Goal: Transaction & Acquisition: Purchase product/service

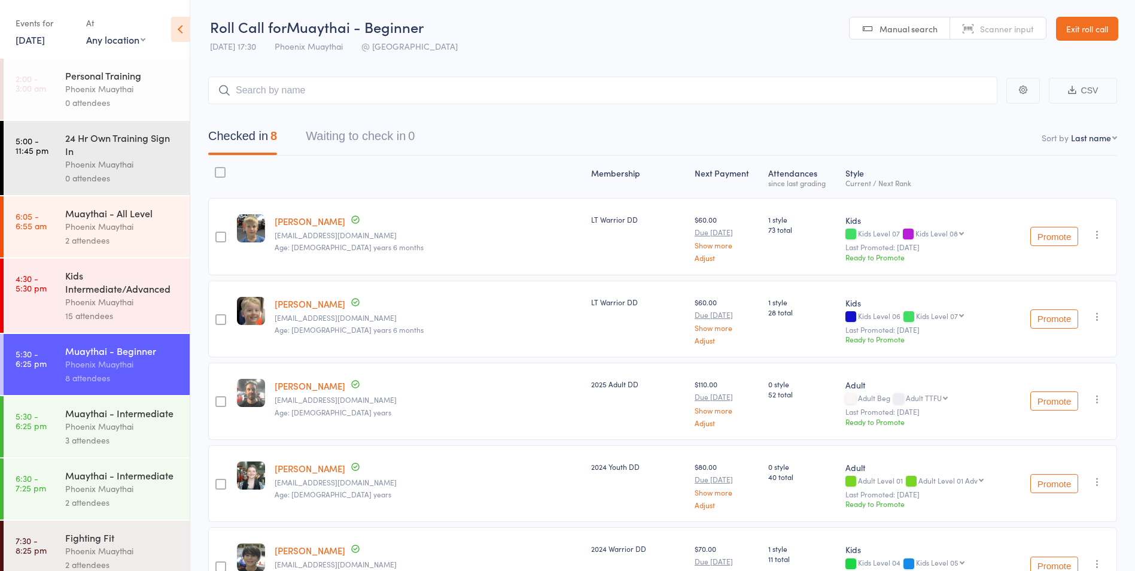
click at [131, 482] on div "Muaythai - Intermediate" at bounding box center [122, 474] width 114 height 13
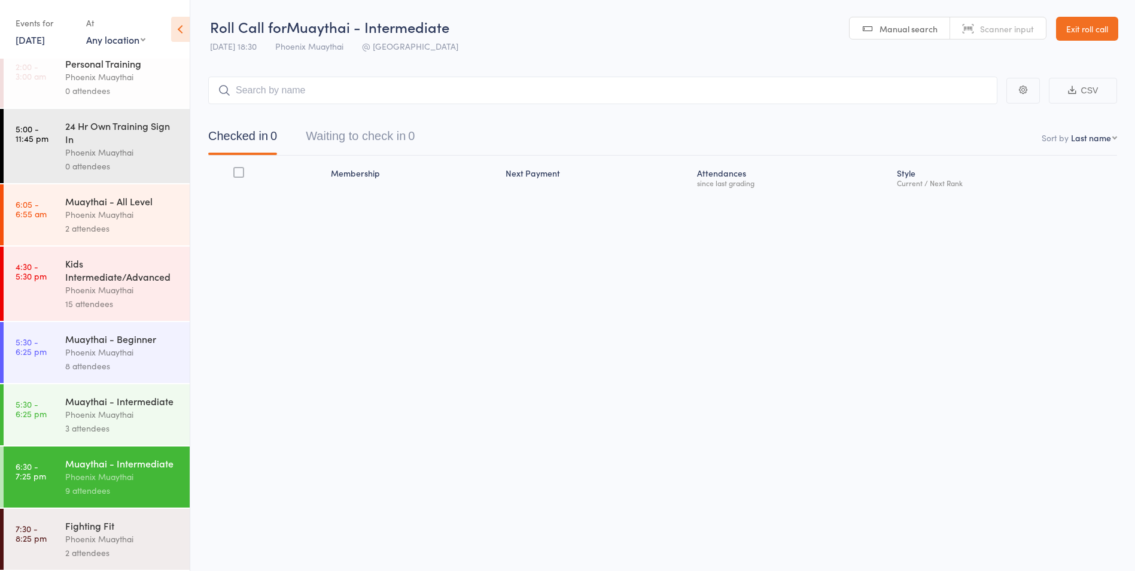
scroll to position [38, 0]
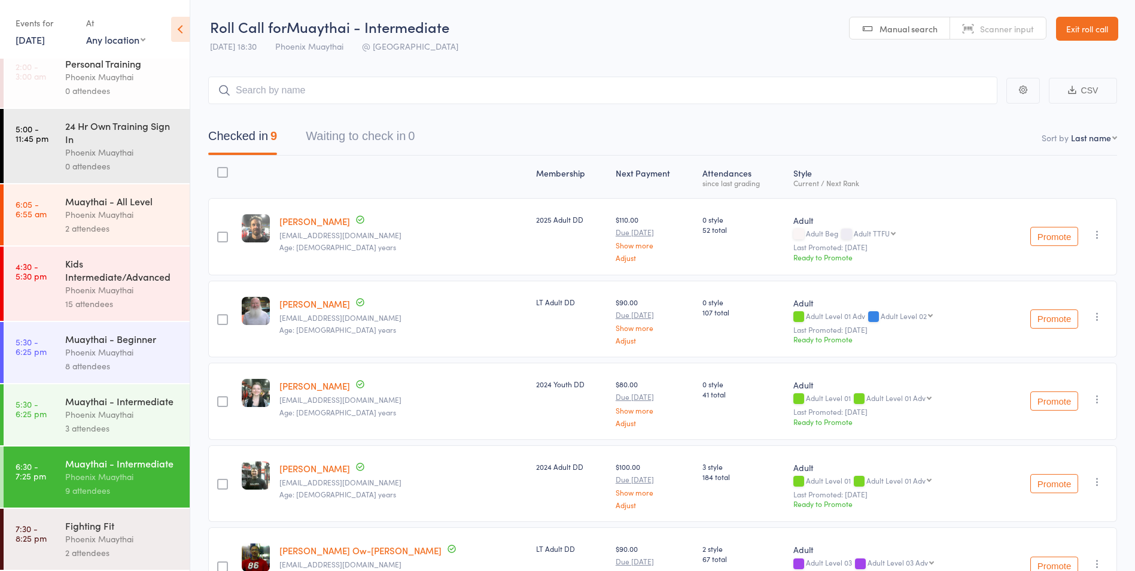
click at [109, 359] on div "8 attendees" at bounding box center [122, 366] width 114 height 14
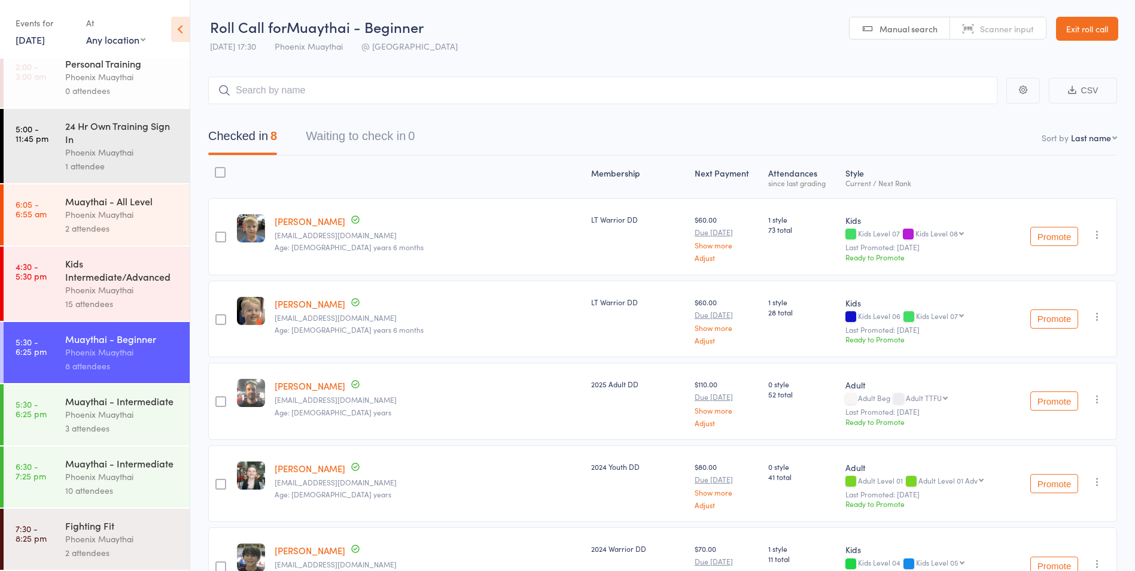
scroll to position [38, 0]
click at [112, 485] on div "10 attendees" at bounding box center [122, 490] width 114 height 14
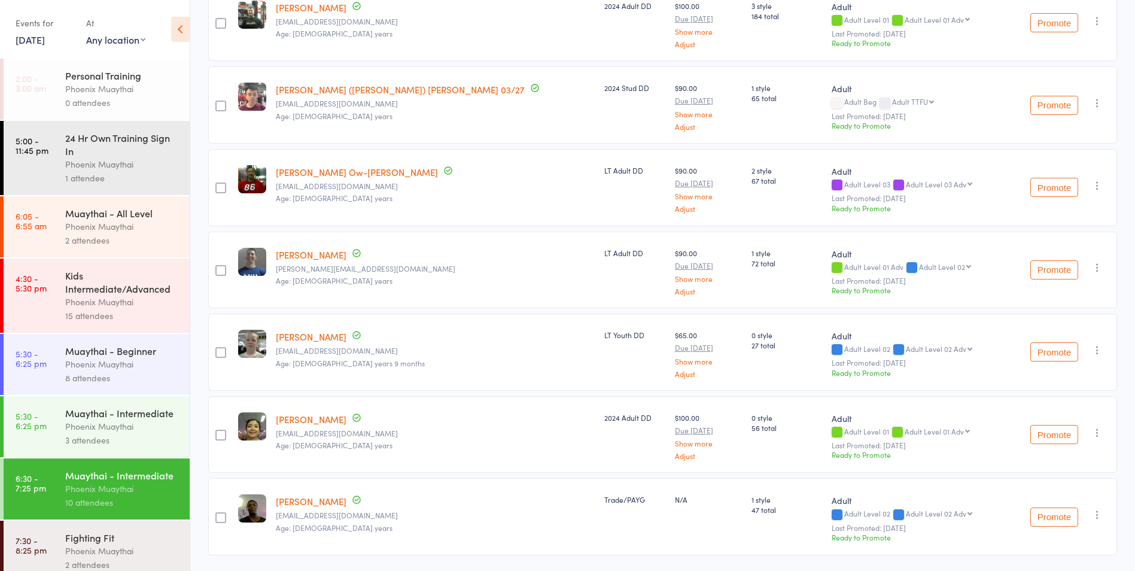
scroll to position [498, 0]
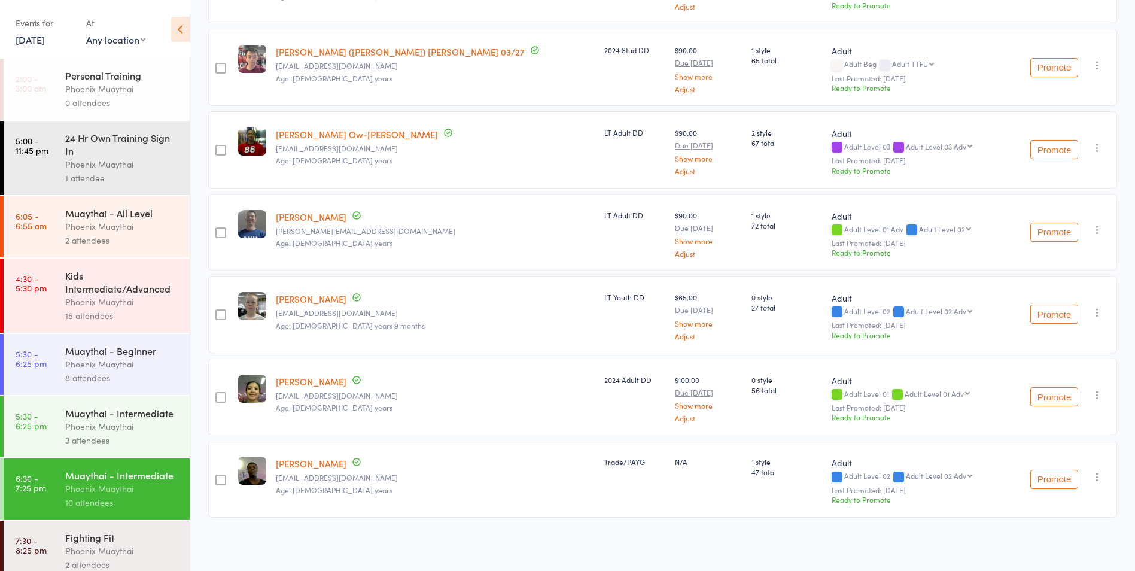
click at [118, 433] on div "Phoenix Muaythai" at bounding box center [122, 426] width 114 height 14
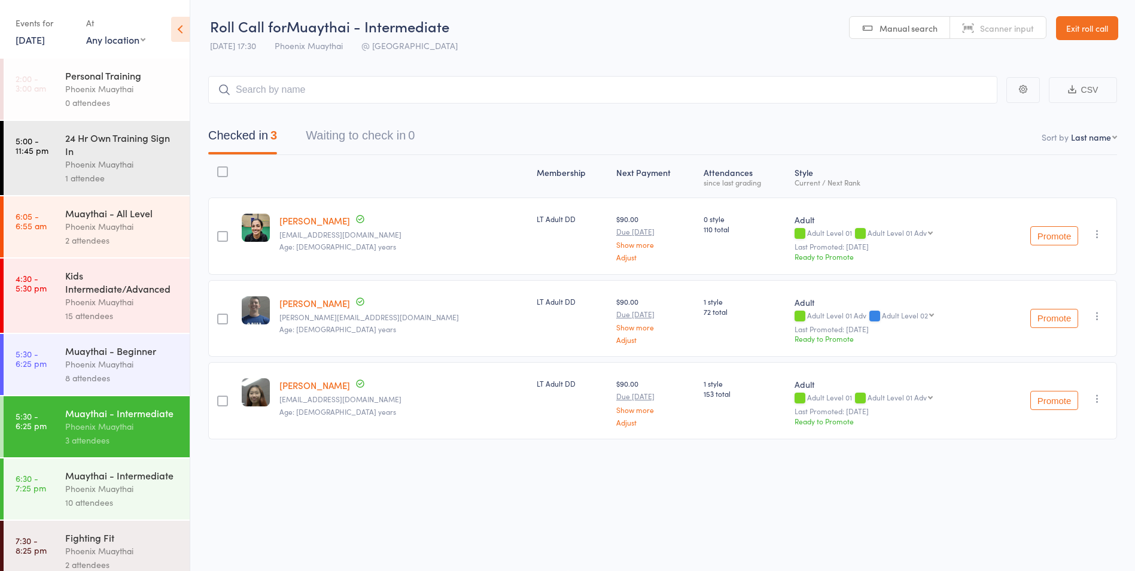
click at [117, 495] on div "Phoenix Muaythai" at bounding box center [122, 489] width 114 height 14
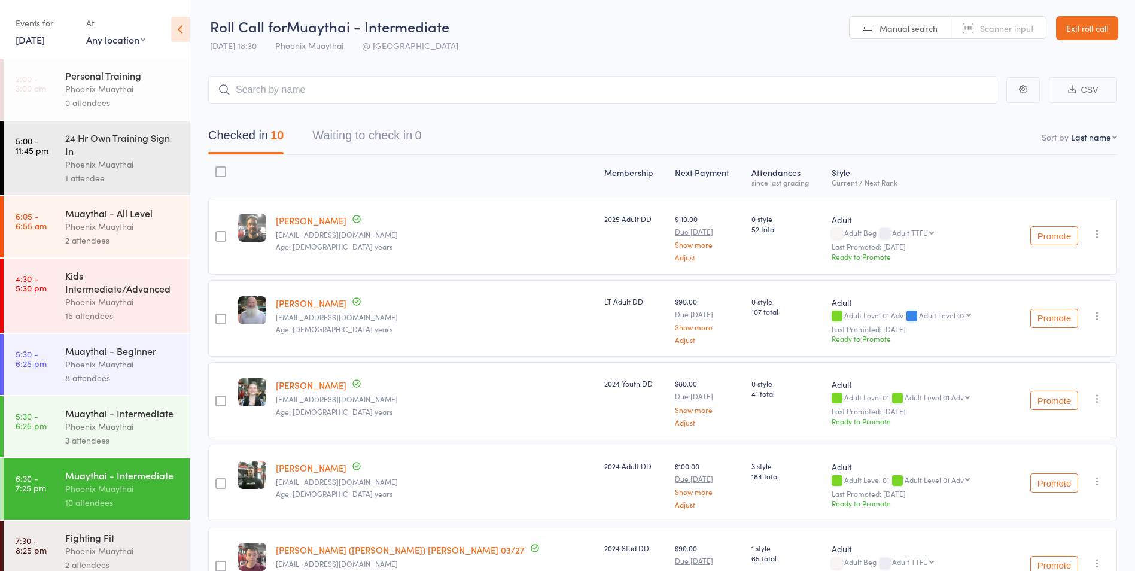
click at [1077, 43] on header "Roll Call for Muaythai - Intermediate 17 Sep 18:30 Phoenix Muaythai @ Phoenix M…" at bounding box center [662, 28] width 945 height 59
click at [1088, 38] on link "Exit roll call" at bounding box center [1087, 28] width 62 height 24
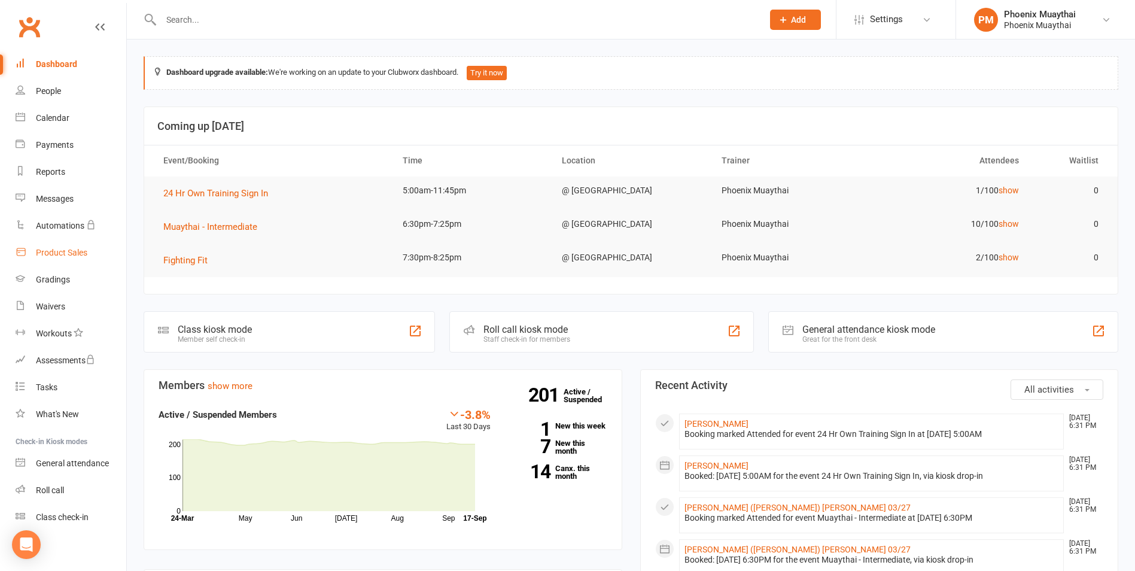
click at [85, 258] on link "Product Sales" at bounding box center [71, 252] width 111 height 27
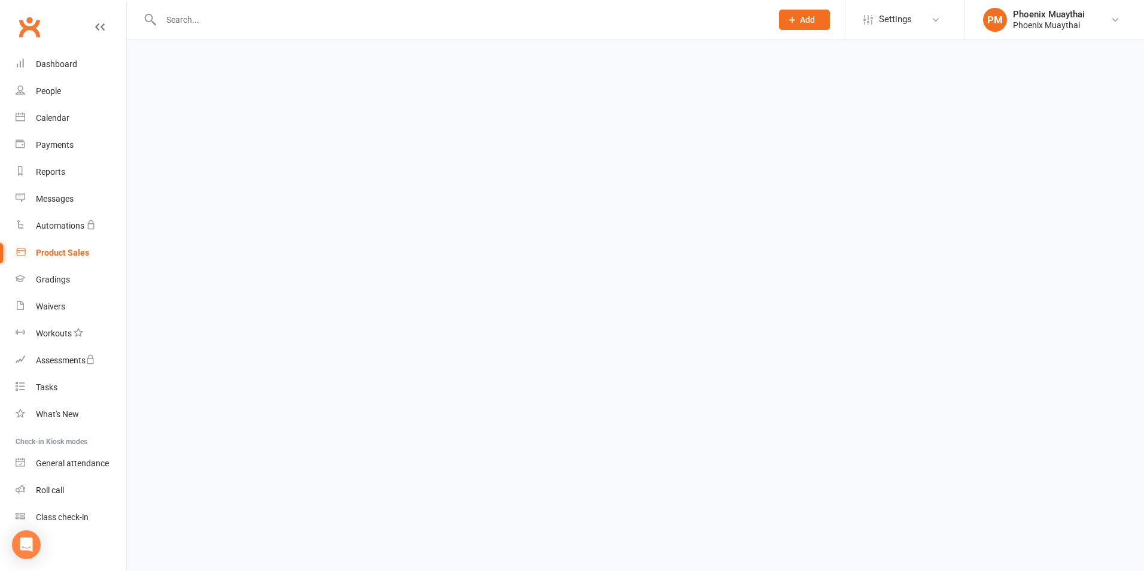
select select "100"
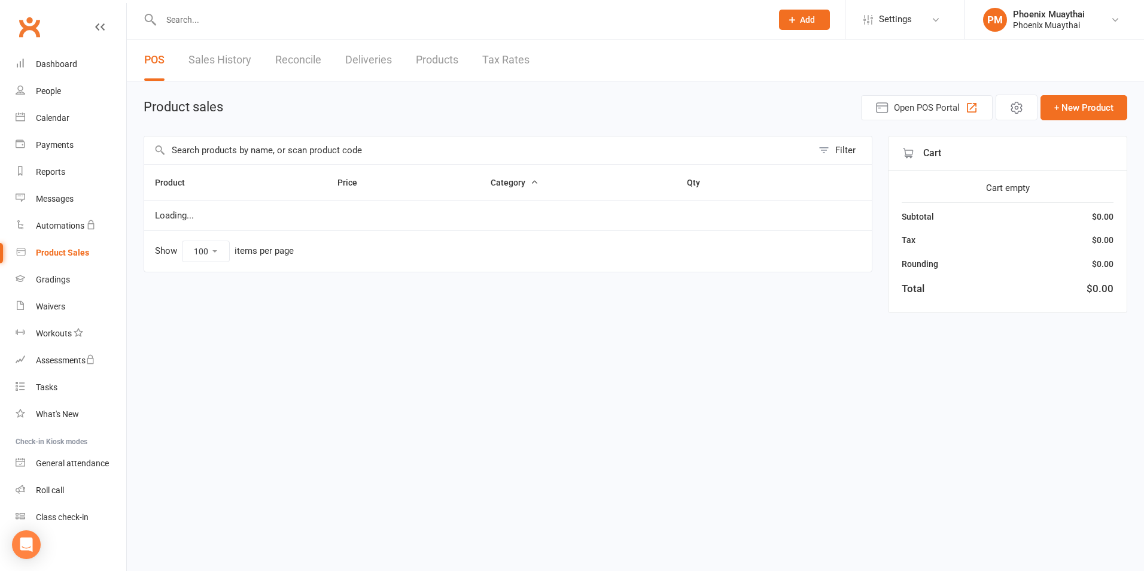
click at [219, 151] on input "text" at bounding box center [478, 150] width 668 height 28
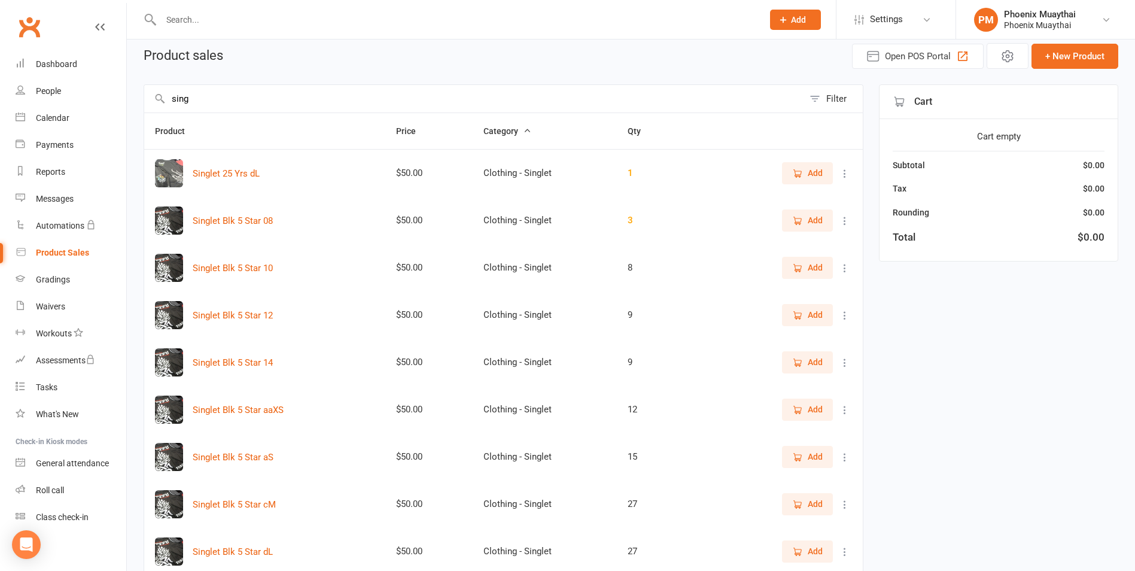
scroll to position [120, 0]
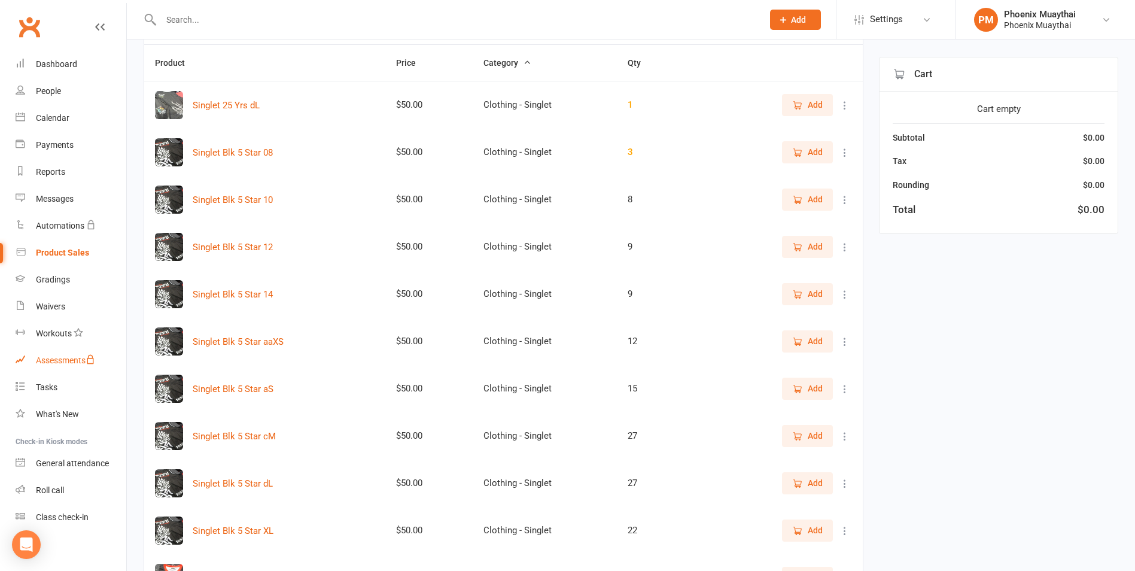
type input "sing"
click at [54, 499] on link "Roll call" at bounding box center [71, 490] width 111 height 27
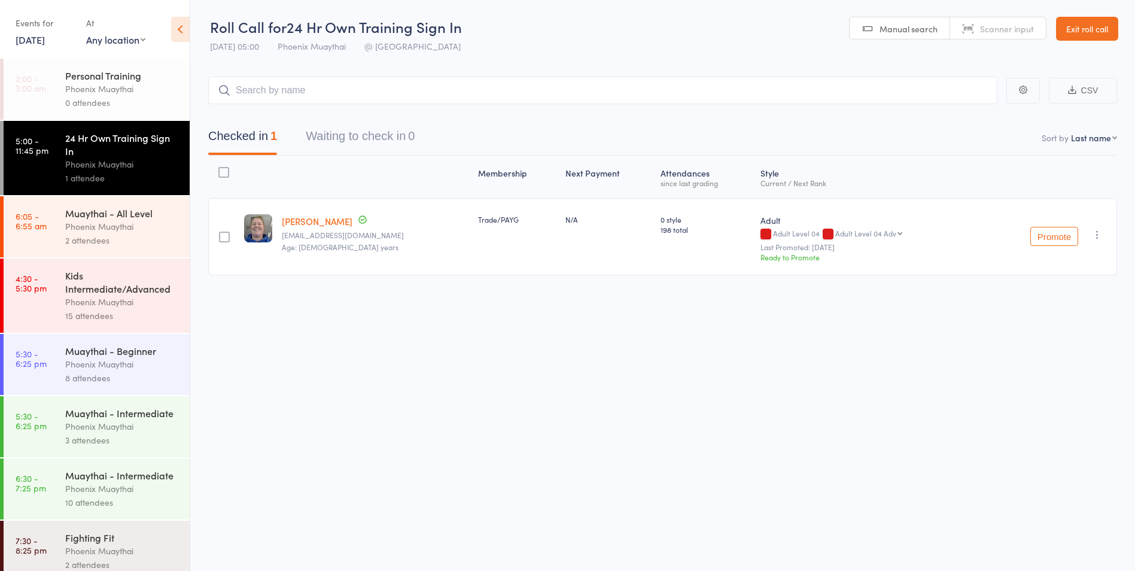
click at [1081, 29] on link "Exit roll call" at bounding box center [1087, 29] width 62 height 24
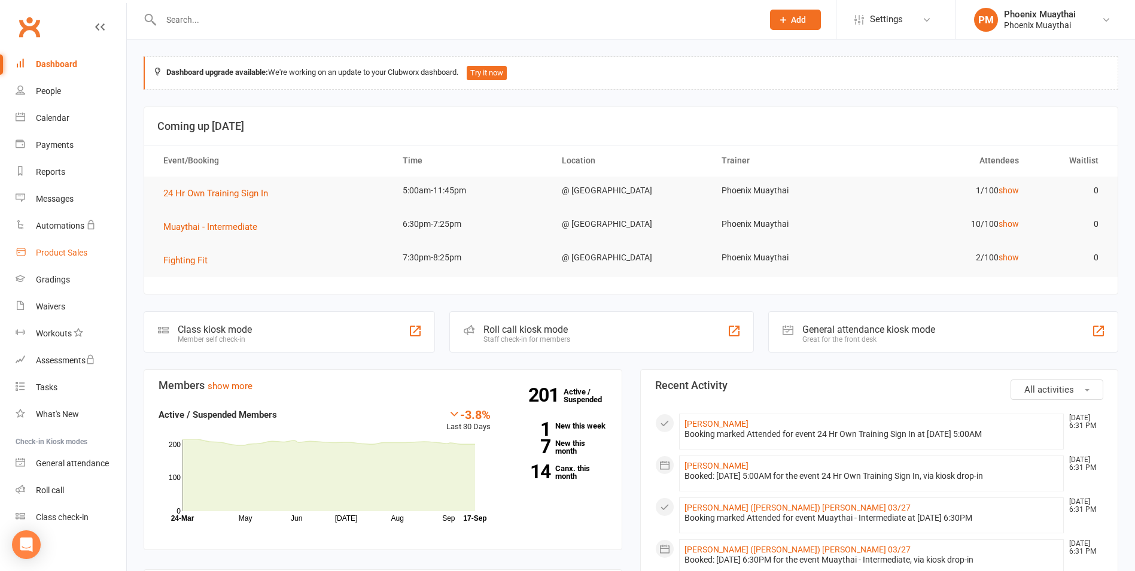
click at [79, 252] on div "Product Sales" at bounding box center [61, 253] width 51 height 10
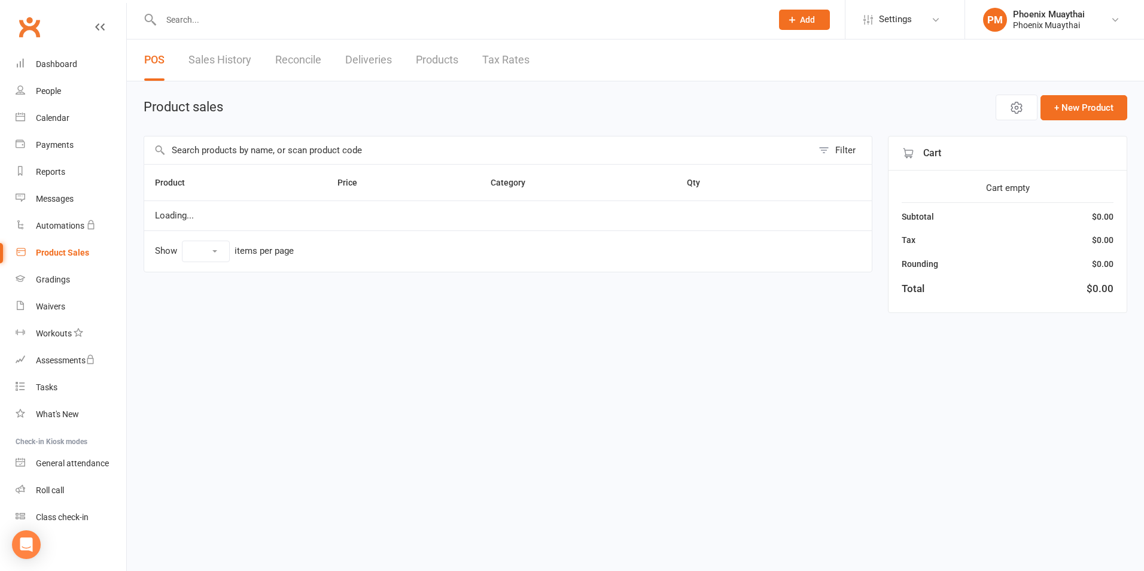
select select "100"
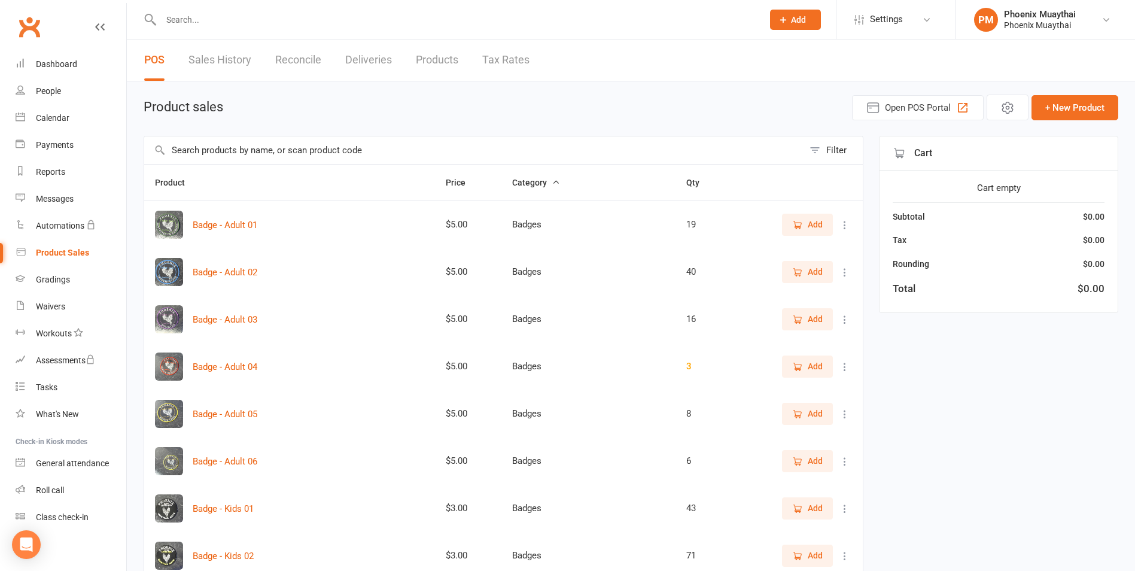
click at [214, 154] on input "text" at bounding box center [473, 150] width 659 height 28
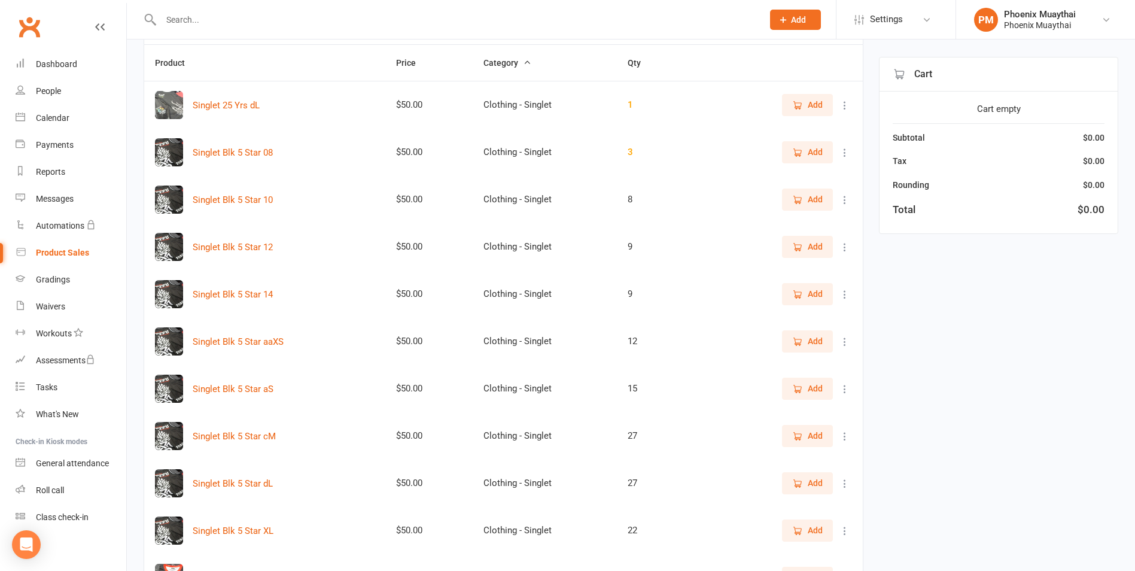
scroll to position [239, 0]
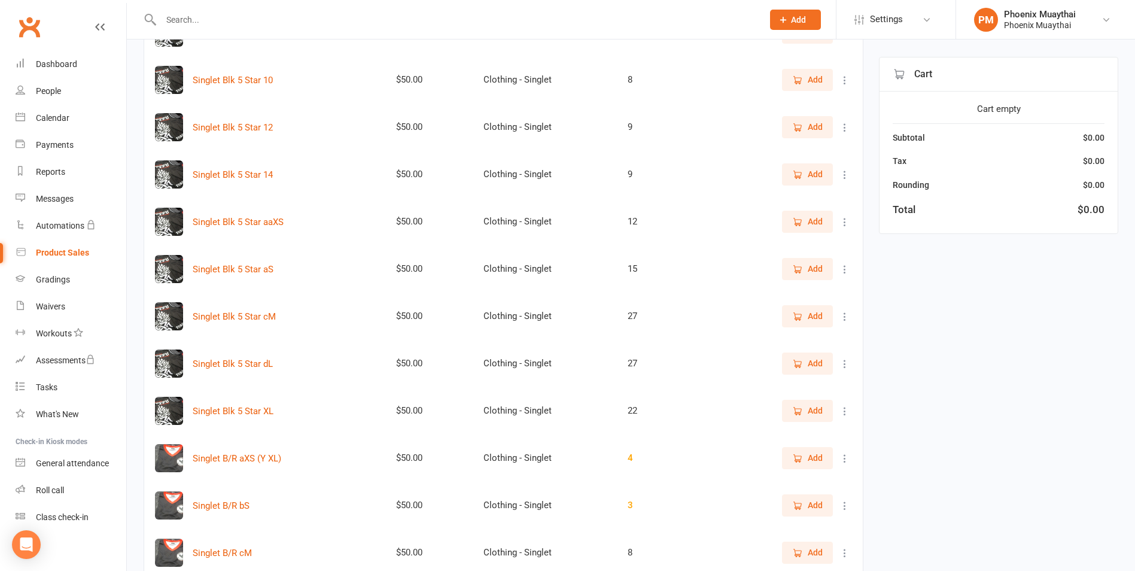
type input "singl"
click at [800, 367] on icon "button" at bounding box center [797, 363] width 11 height 11
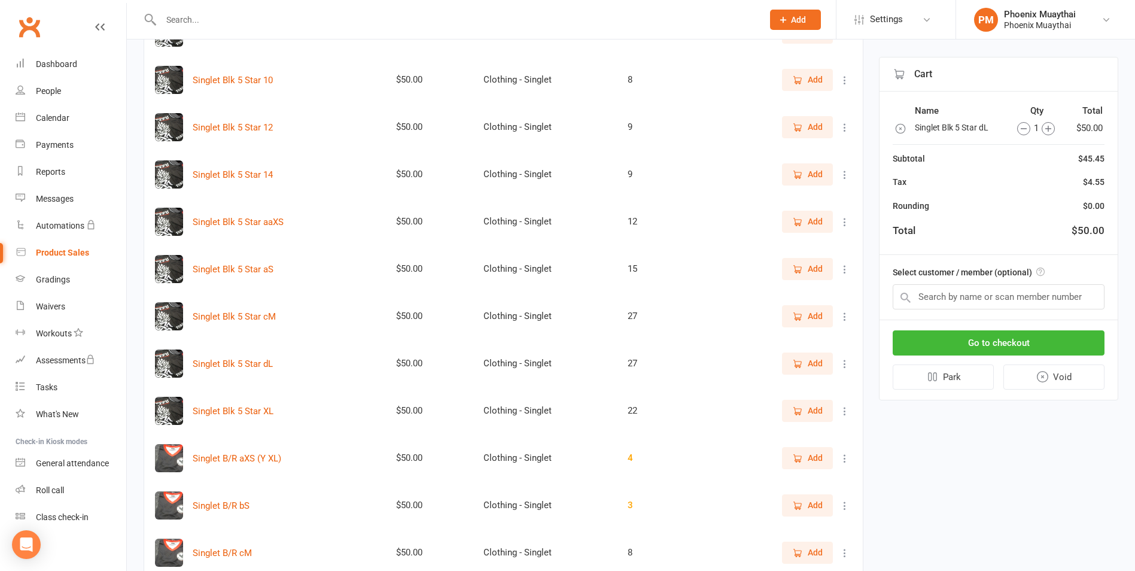
click at [792, 407] on icon "button" at bounding box center [797, 411] width 11 height 11
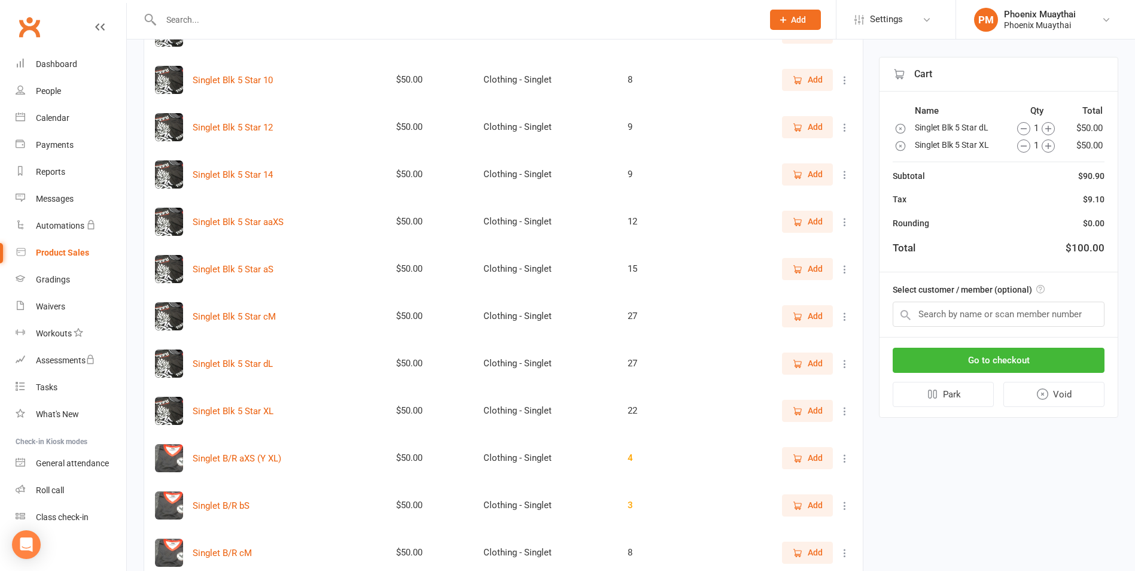
click at [1048, 145] on icon "button" at bounding box center [1048, 146] width 6 height 6
click at [1048, 145] on icon "button" at bounding box center [1043, 145] width 13 height 13
click at [1015, 319] on input "text" at bounding box center [999, 314] width 212 height 25
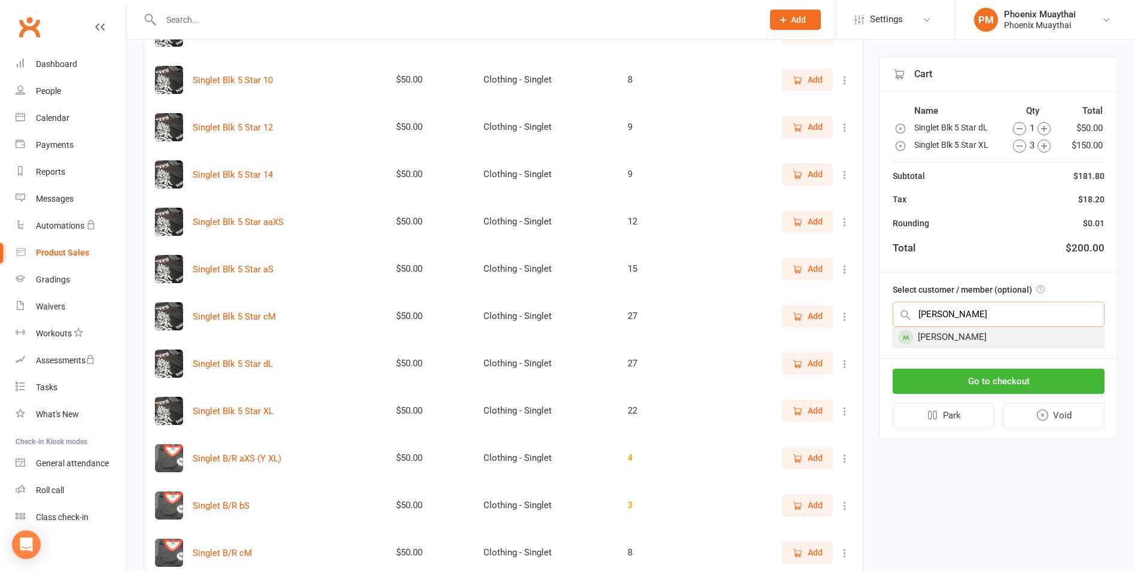
type input "kate"
click at [995, 334] on div "Kate Langenhorst" at bounding box center [998, 337] width 211 height 20
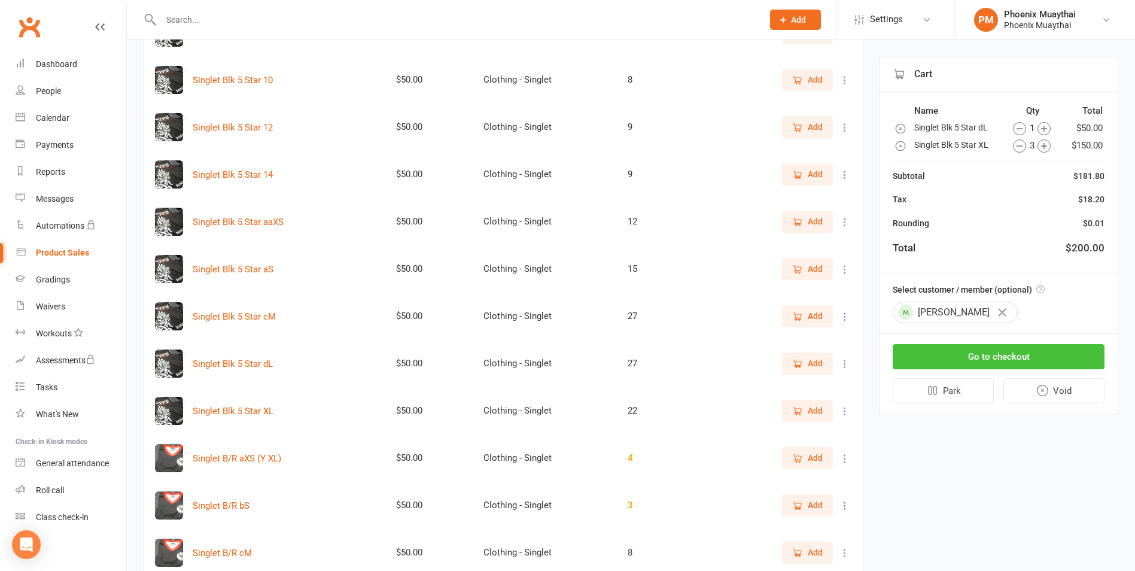
click at [991, 350] on button "Go to checkout" at bounding box center [999, 356] width 212 height 25
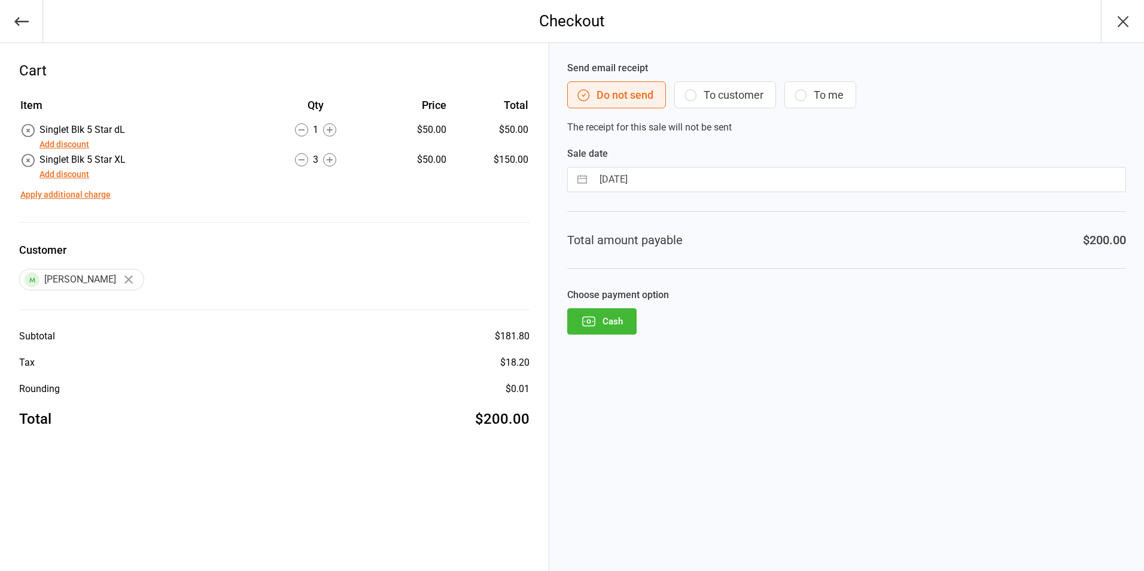
click at [599, 330] on button "Cash" at bounding box center [601, 321] width 69 height 26
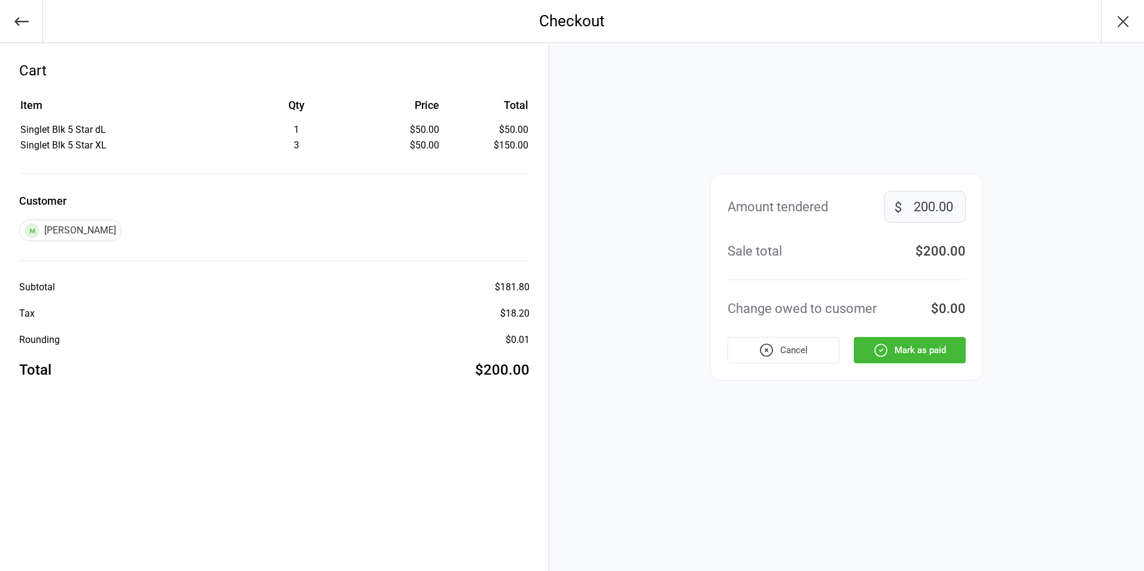
click at [913, 349] on button "Mark as paid" at bounding box center [910, 350] width 112 height 26
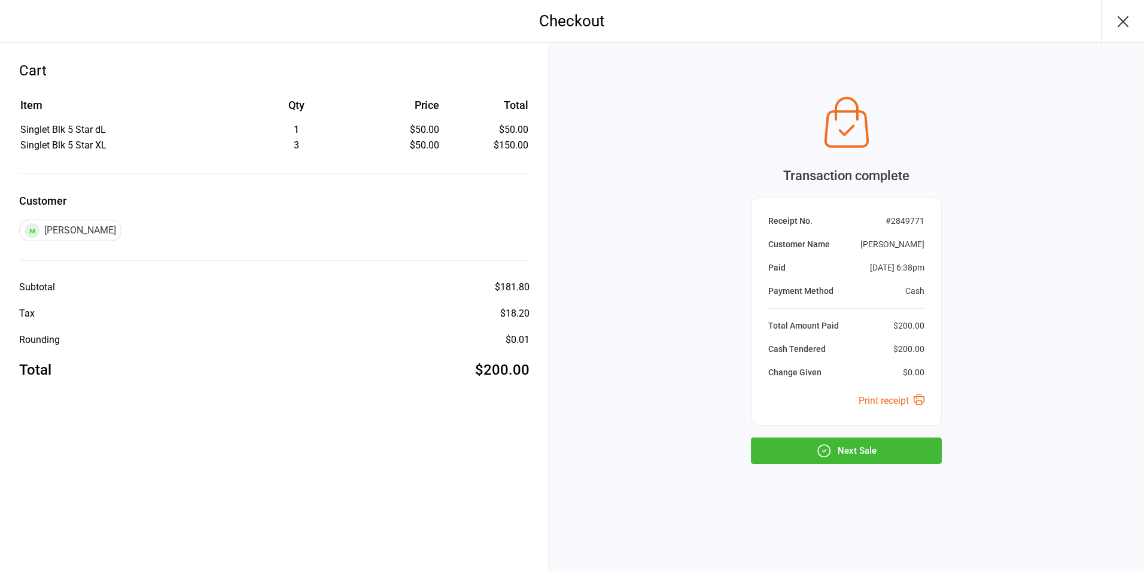
click at [876, 448] on button "Next Sale" at bounding box center [846, 450] width 191 height 26
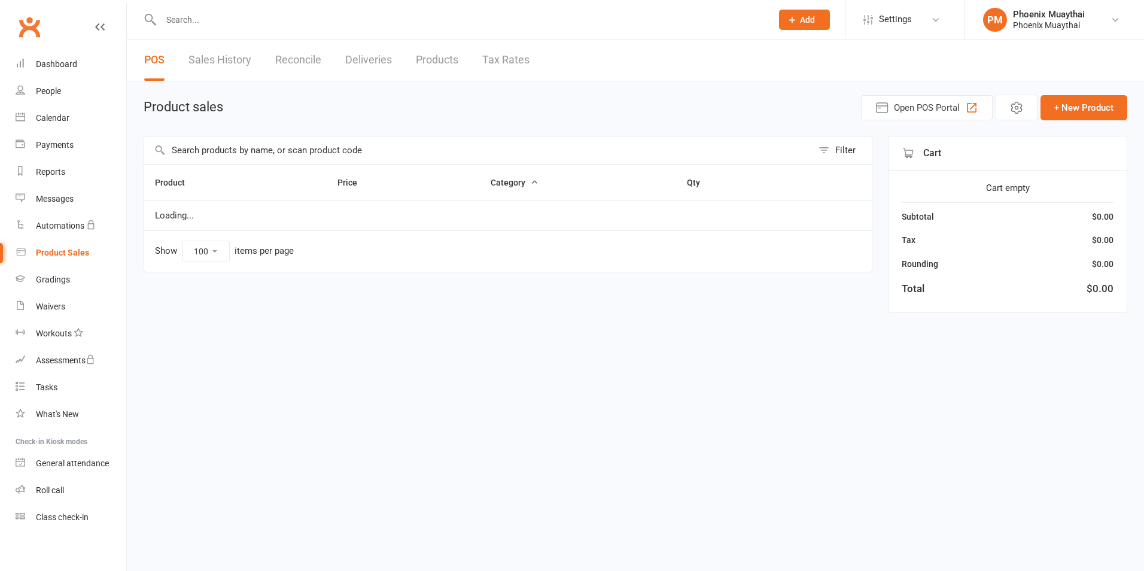
select select "100"
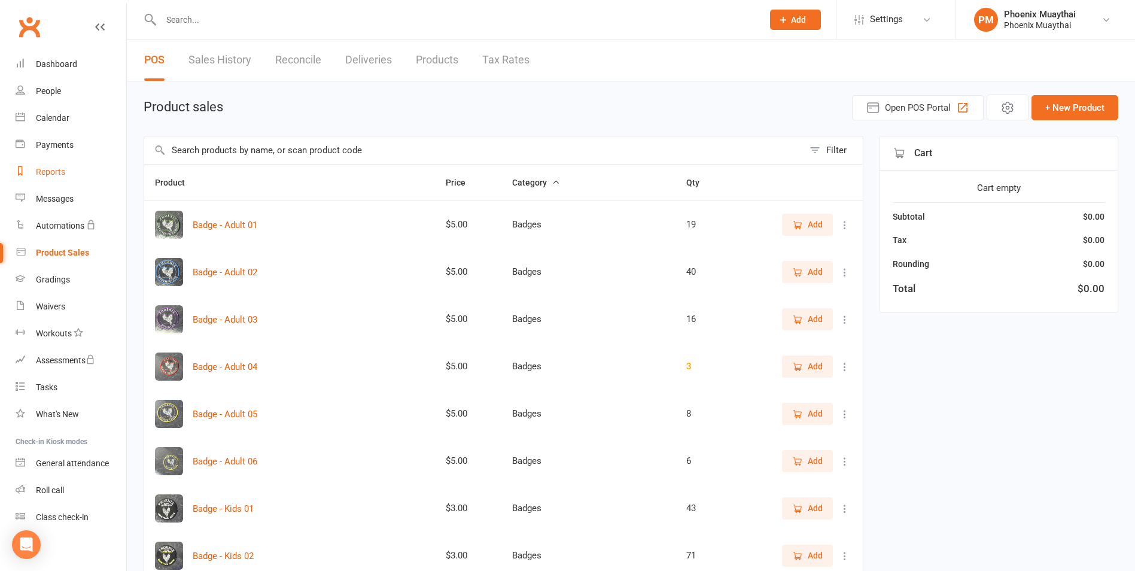
click at [62, 177] on link "Reports" at bounding box center [71, 172] width 111 height 27
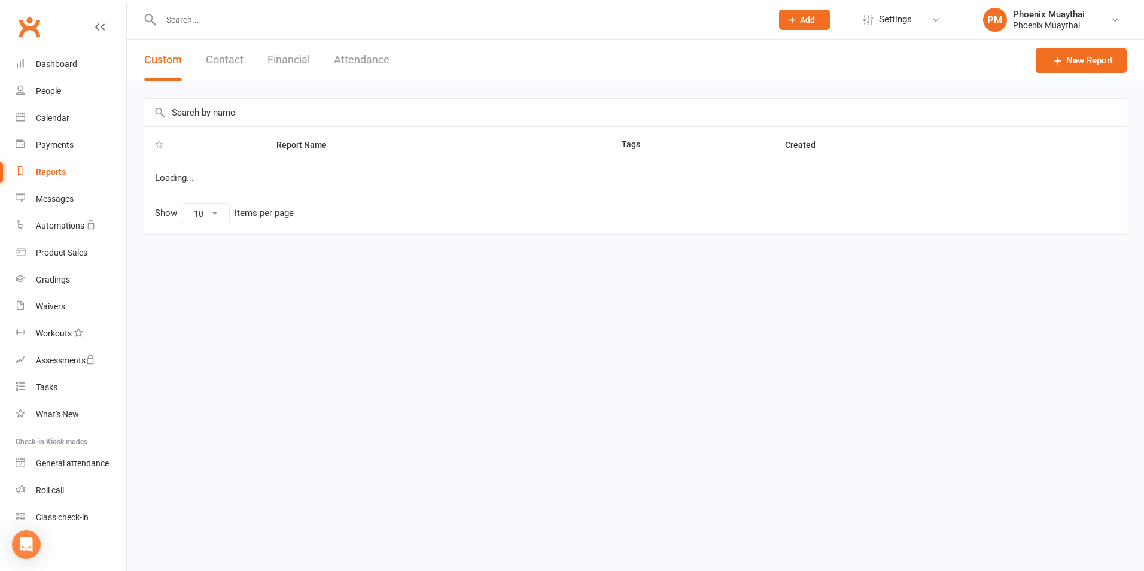
select select "100"
click at [222, 48] on button "Contact" at bounding box center [225, 59] width 38 height 41
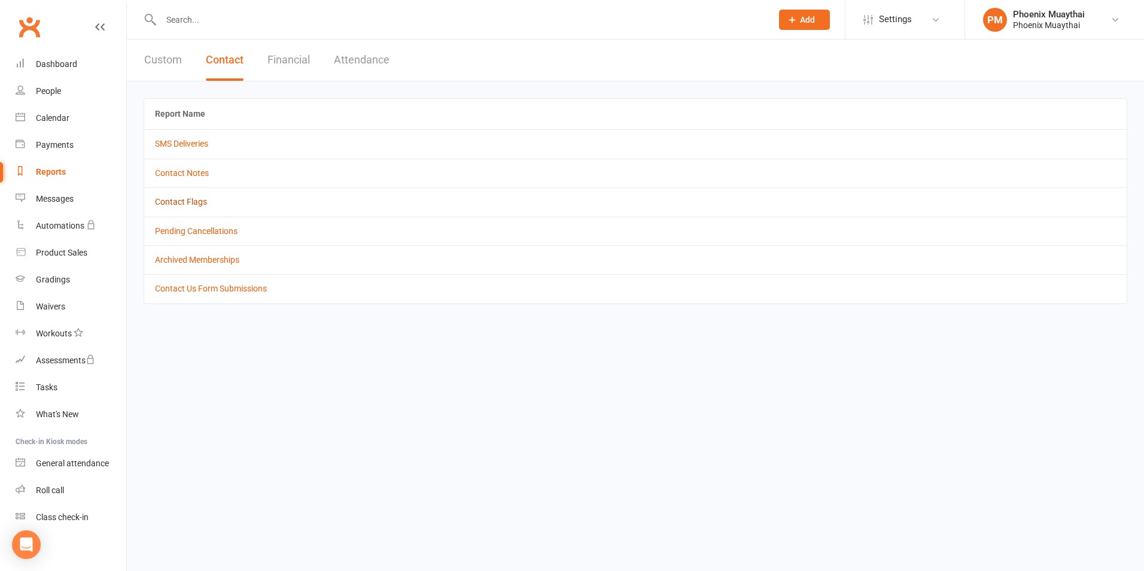
click at [192, 203] on link "Contact Flags" at bounding box center [181, 202] width 52 height 10
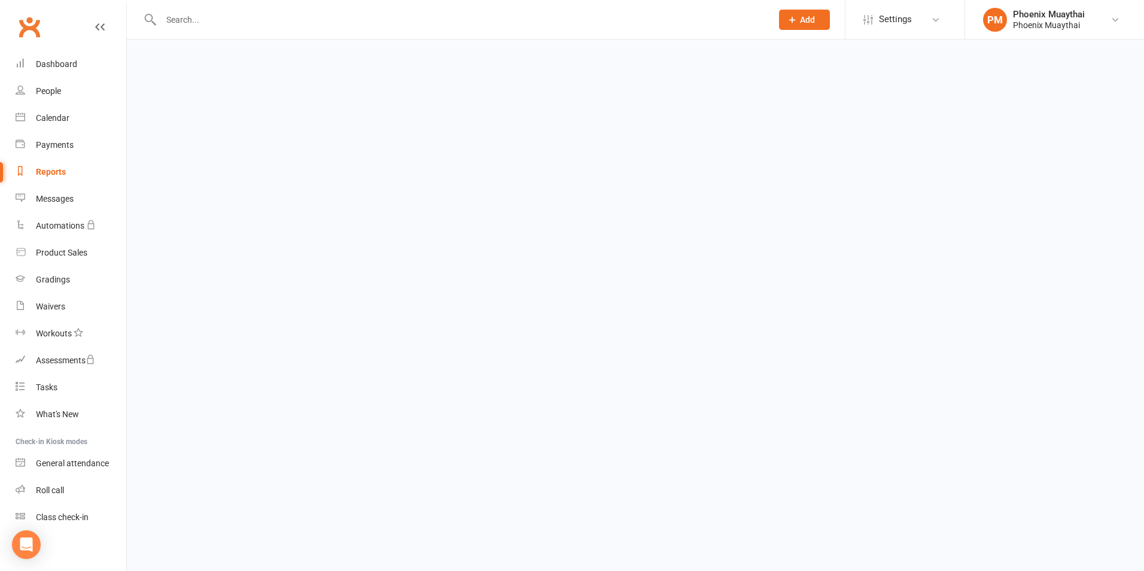
select select "active_only"
